Goal: Transaction & Acquisition: Purchase product/service

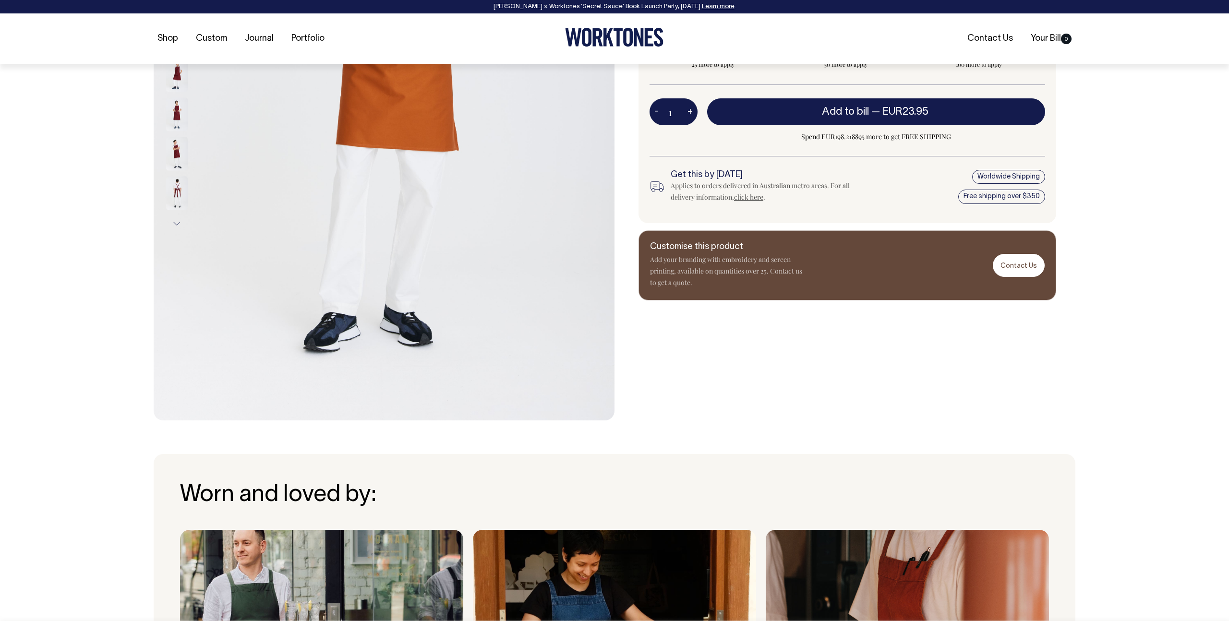
click at [60, 212] on div "Next" at bounding box center [614, 75] width 1229 height 691
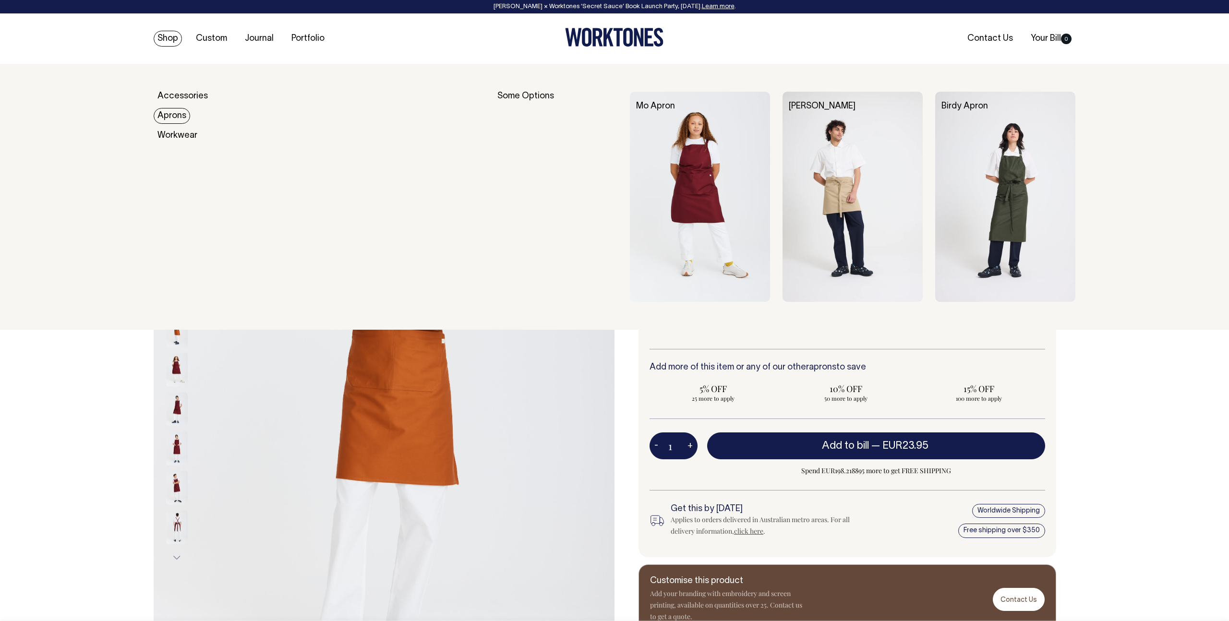
click at [175, 118] on link "Aprons" at bounding box center [172, 116] width 36 height 16
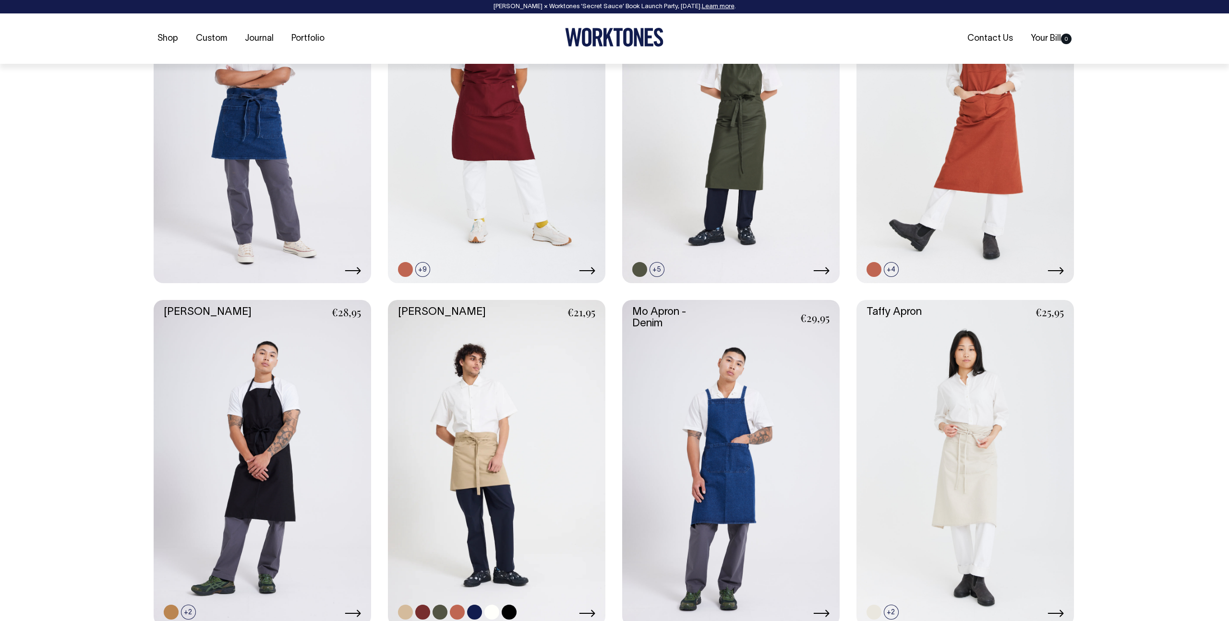
click at [505, 433] on link at bounding box center [496, 463] width 217 height 326
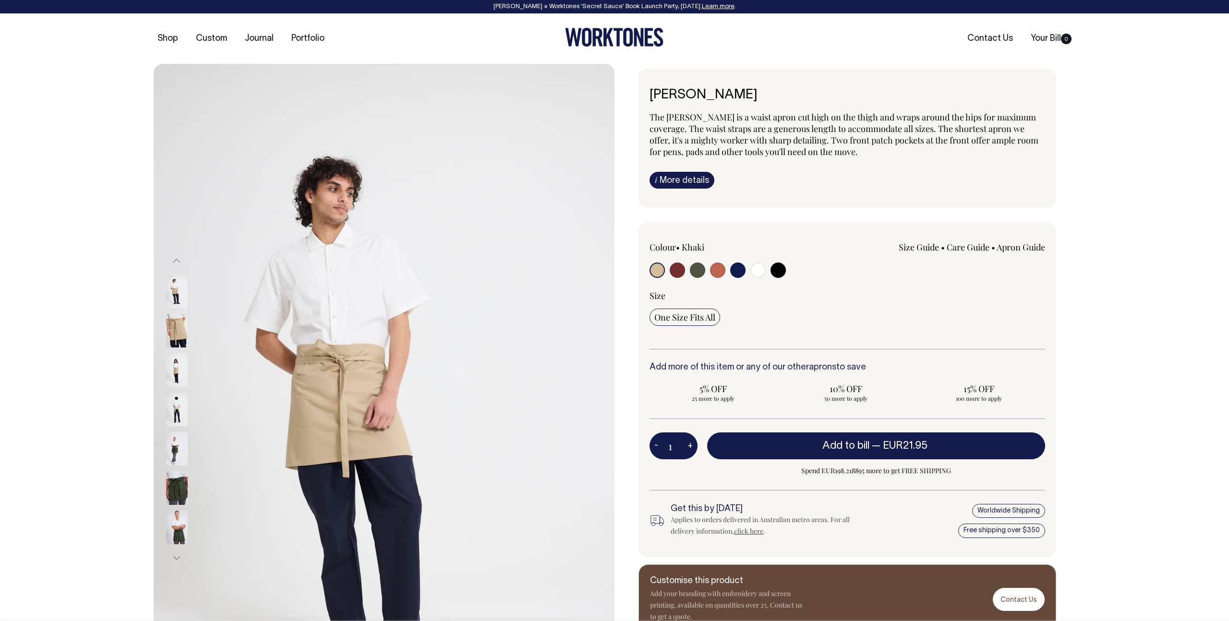
click at [722, 272] on input "radio" at bounding box center [717, 270] width 15 height 15
radio input "true"
select select "Rust"
